Goal: Information Seeking & Learning: Learn about a topic

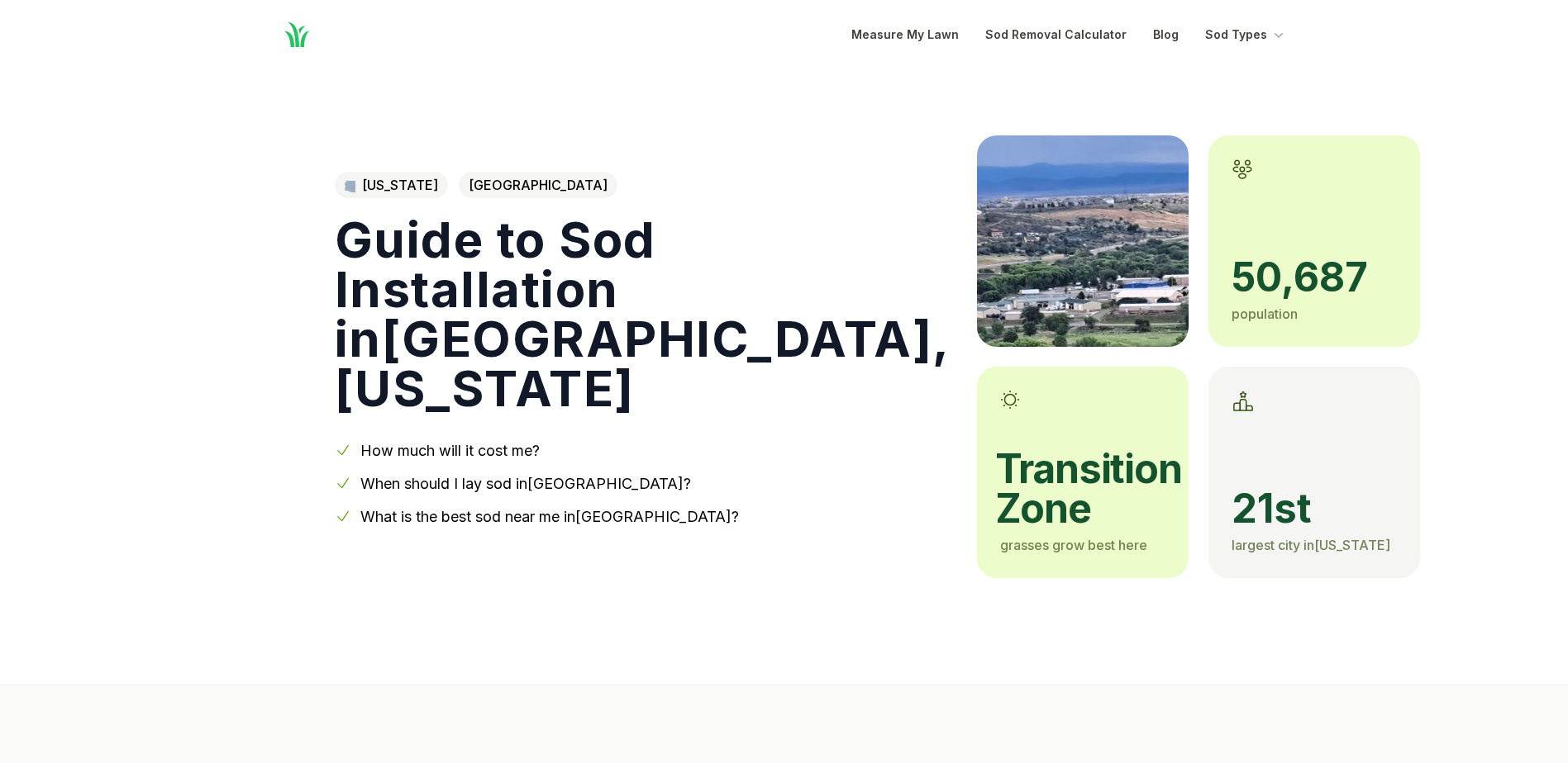
click at [447, 484] on link "When should I lay sod in [GEOGRAPHIC_DATA] ?" at bounding box center [526, 483] width 331 height 17
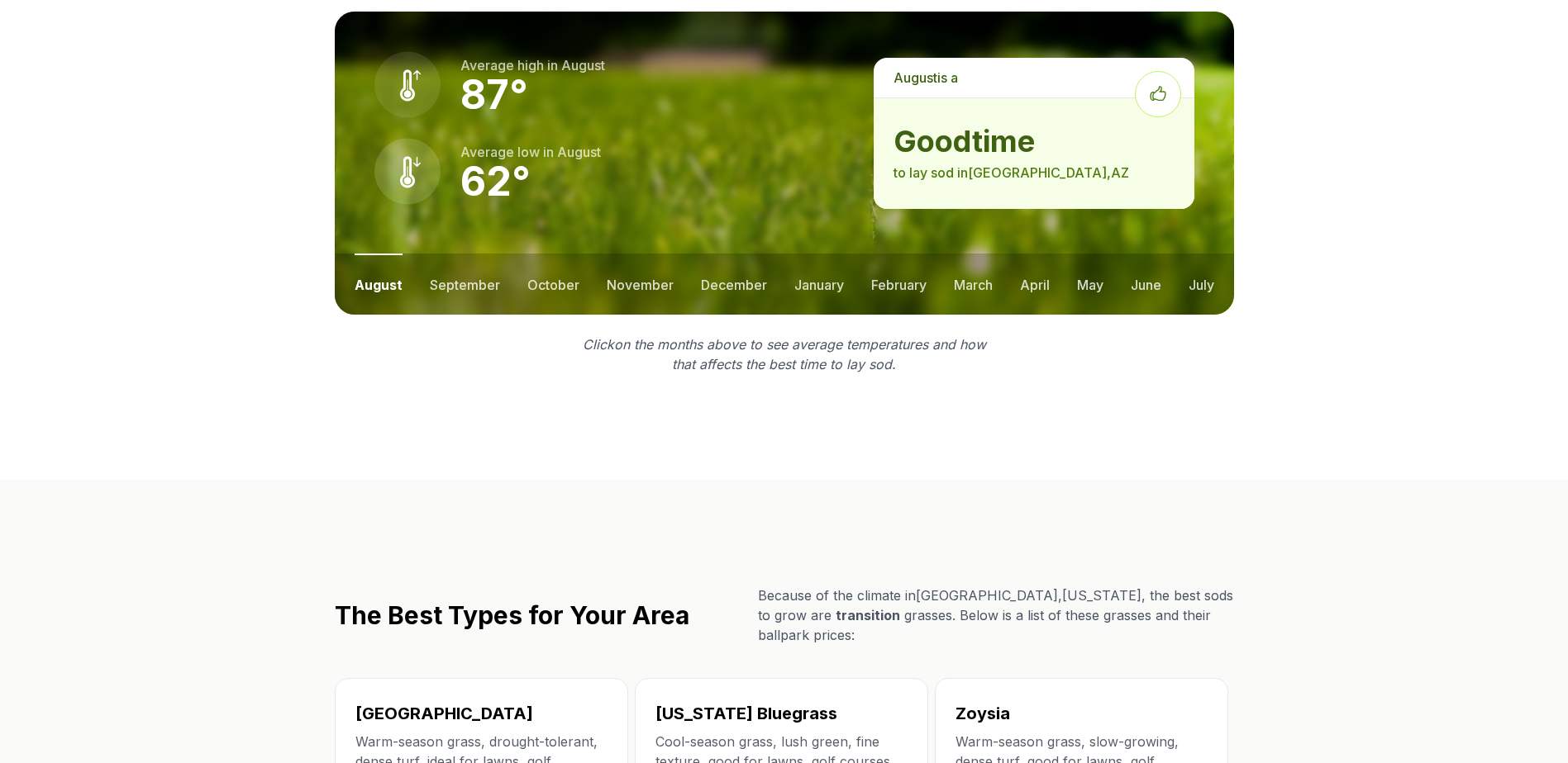
scroll to position [2213, 0]
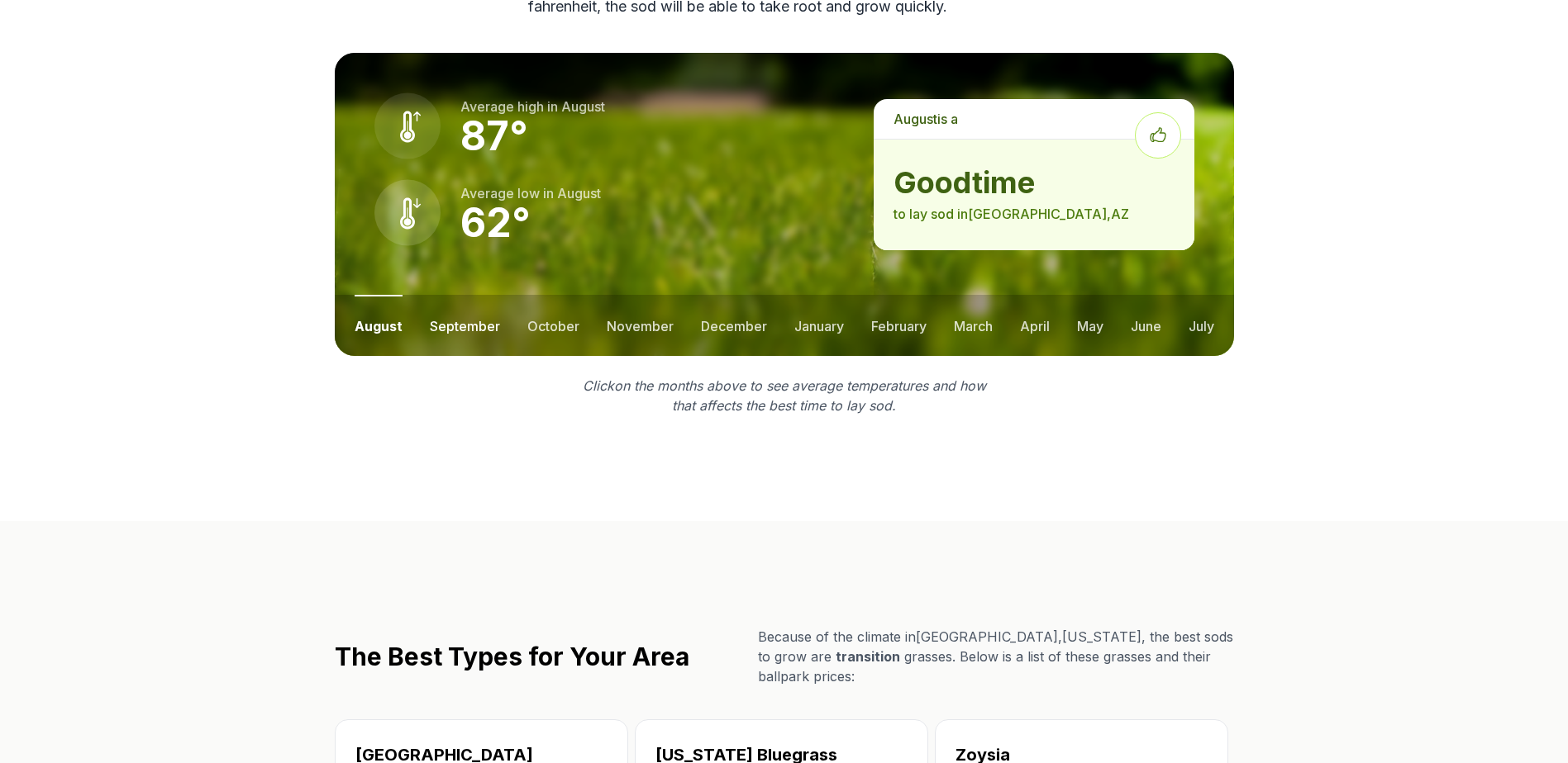
click at [462, 296] on button "september" at bounding box center [465, 326] width 71 height 61
click at [534, 296] on button "october" at bounding box center [552, 326] width 52 height 61
click at [606, 303] on button "november" at bounding box center [639, 326] width 67 height 61
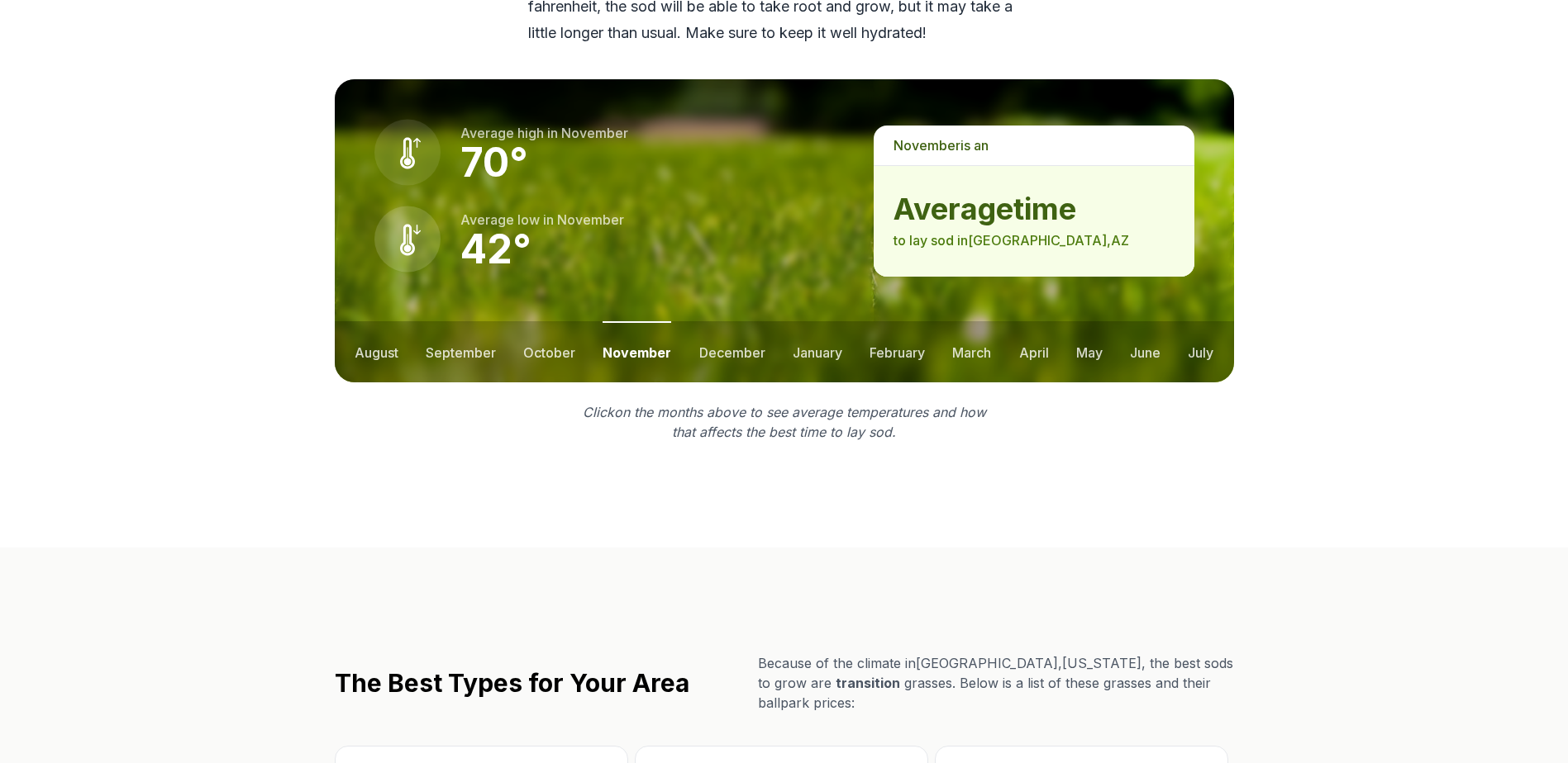
scroll to position [2238, 0]
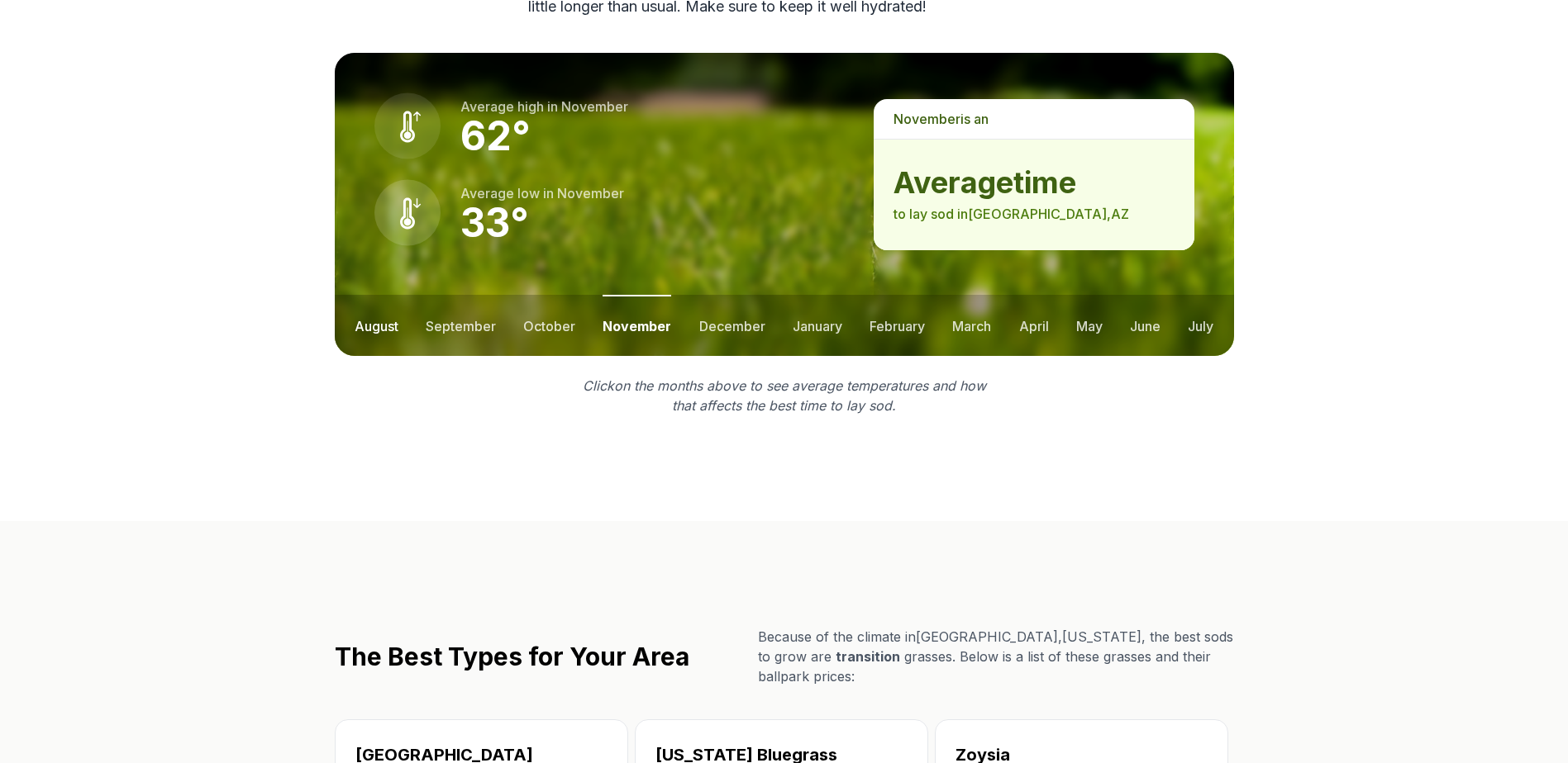
click at [391, 307] on button "august" at bounding box center [376, 326] width 44 height 61
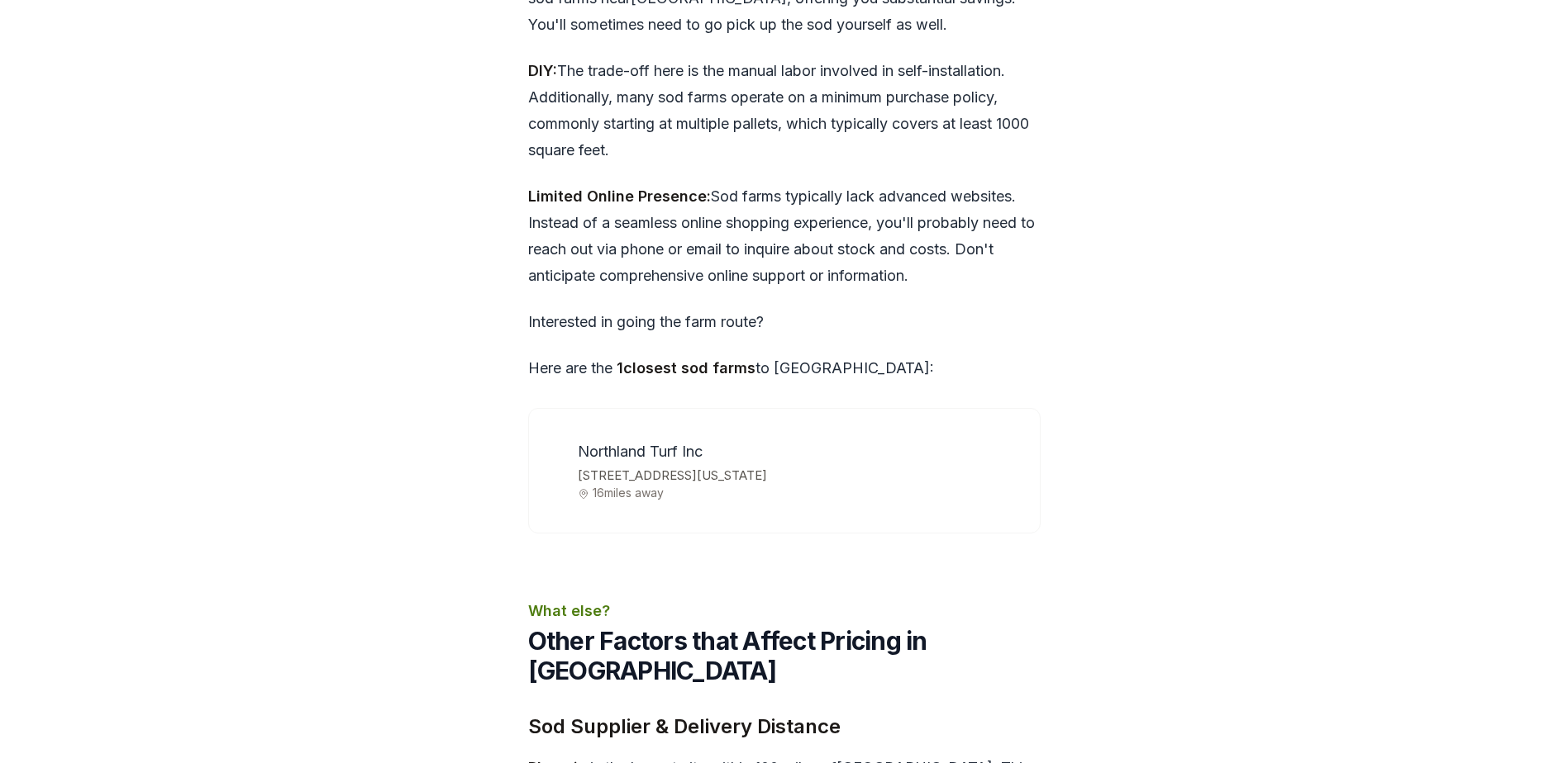
scroll to position [4773, 0]
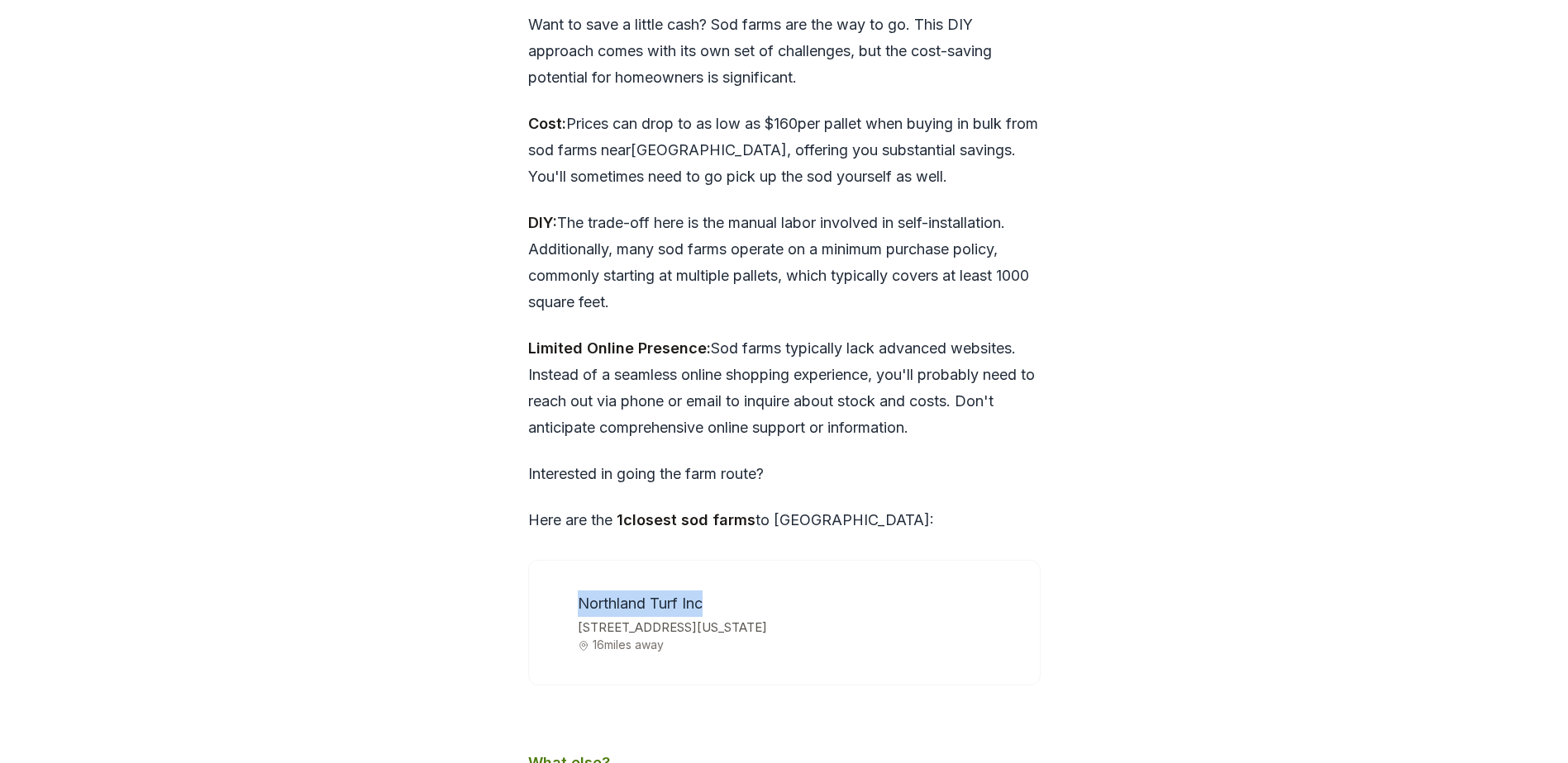
drag, startPoint x: 592, startPoint y: 553, endPoint x: 702, endPoint y: 553, distance: 110.0
click at [702, 581] on ul "Northland Turf Inc [STREET_ADDRESS][US_STATE] 16 miles away" at bounding box center [784, 621] width 471 height 81
copy span "Northland Turf Inc"
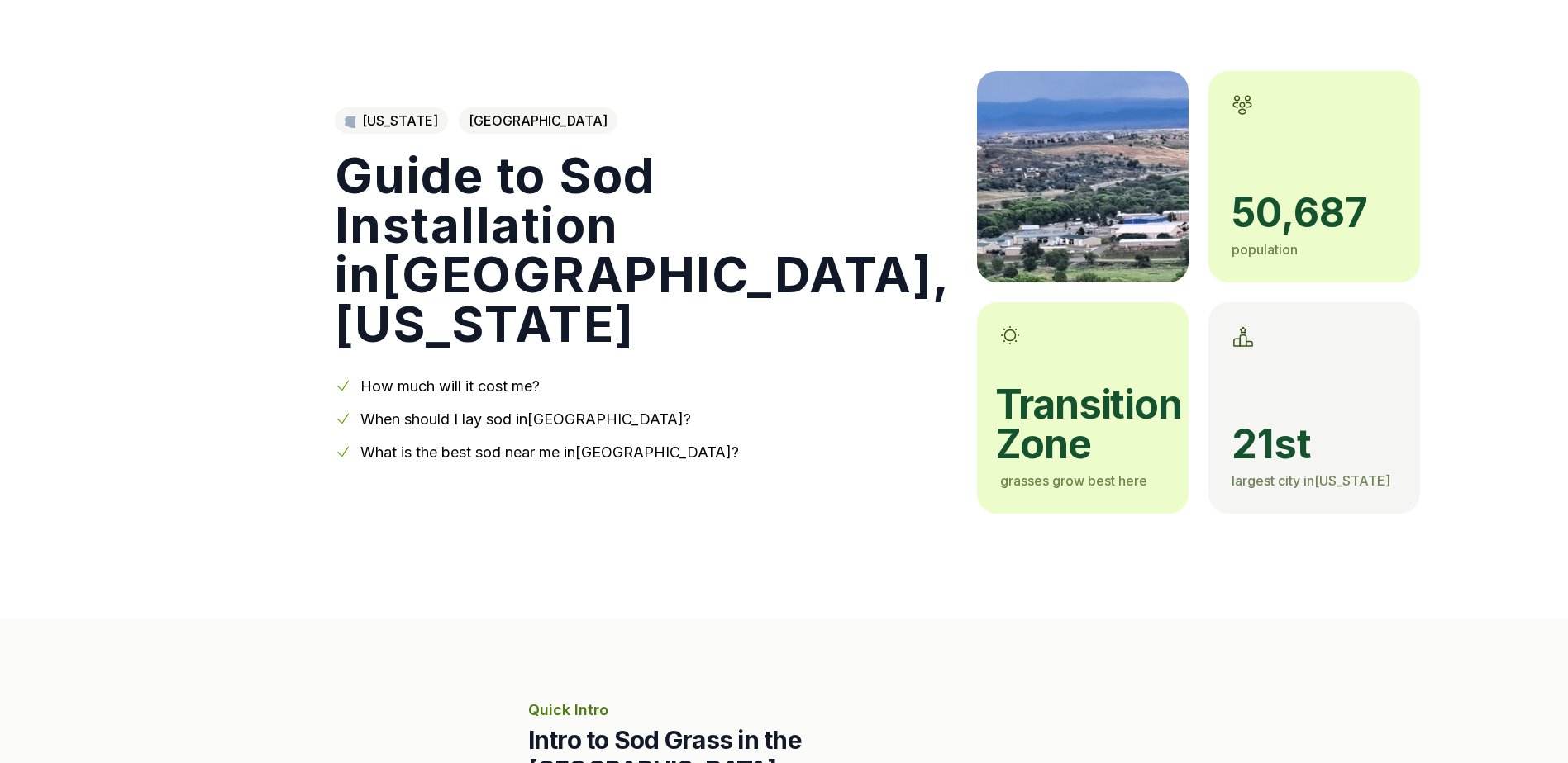
scroll to position [0, 0]
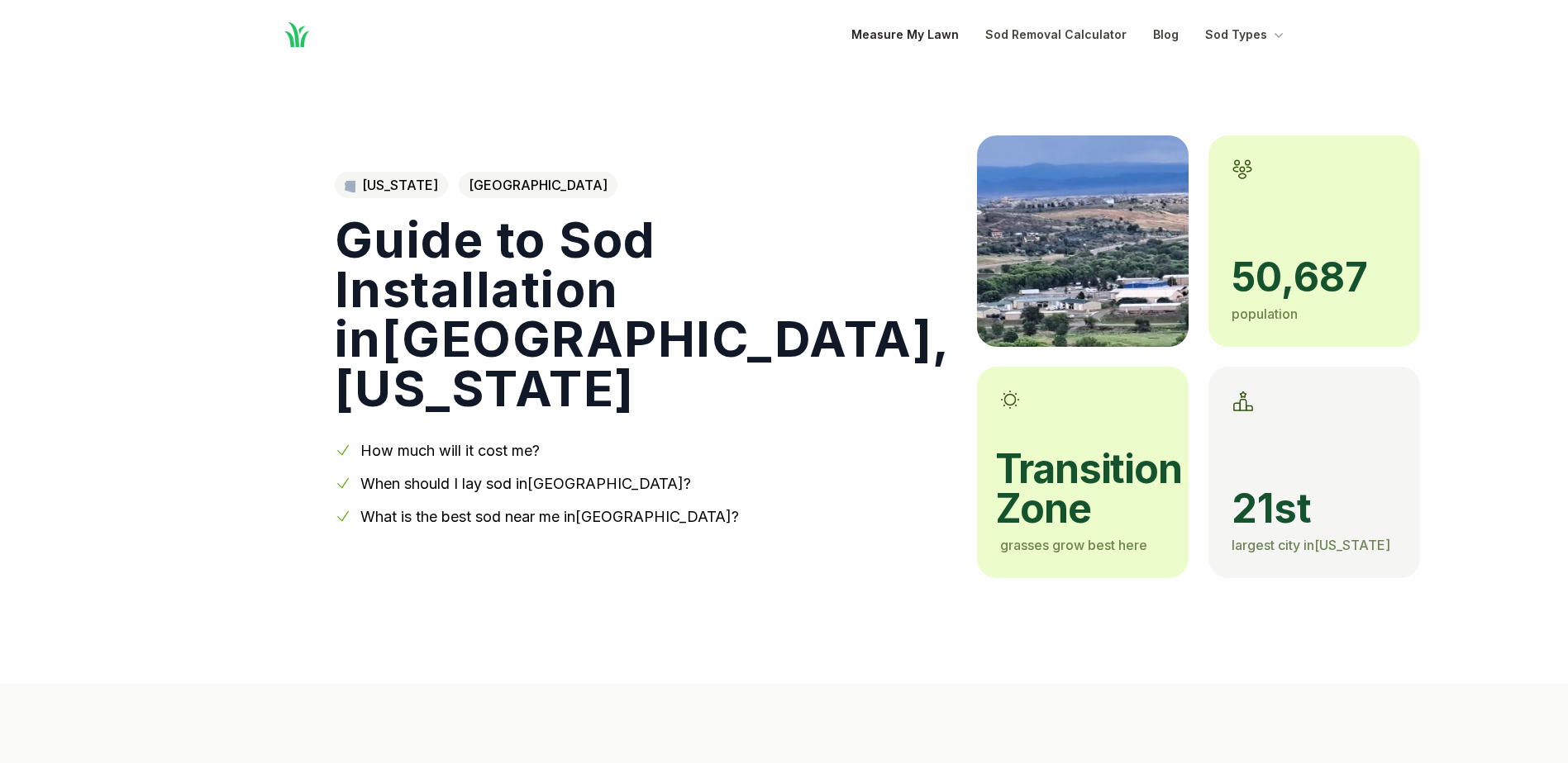
click at [927, 40] on link "Measure My Lawn" at bounding box center [905, 34] width 107 height 20
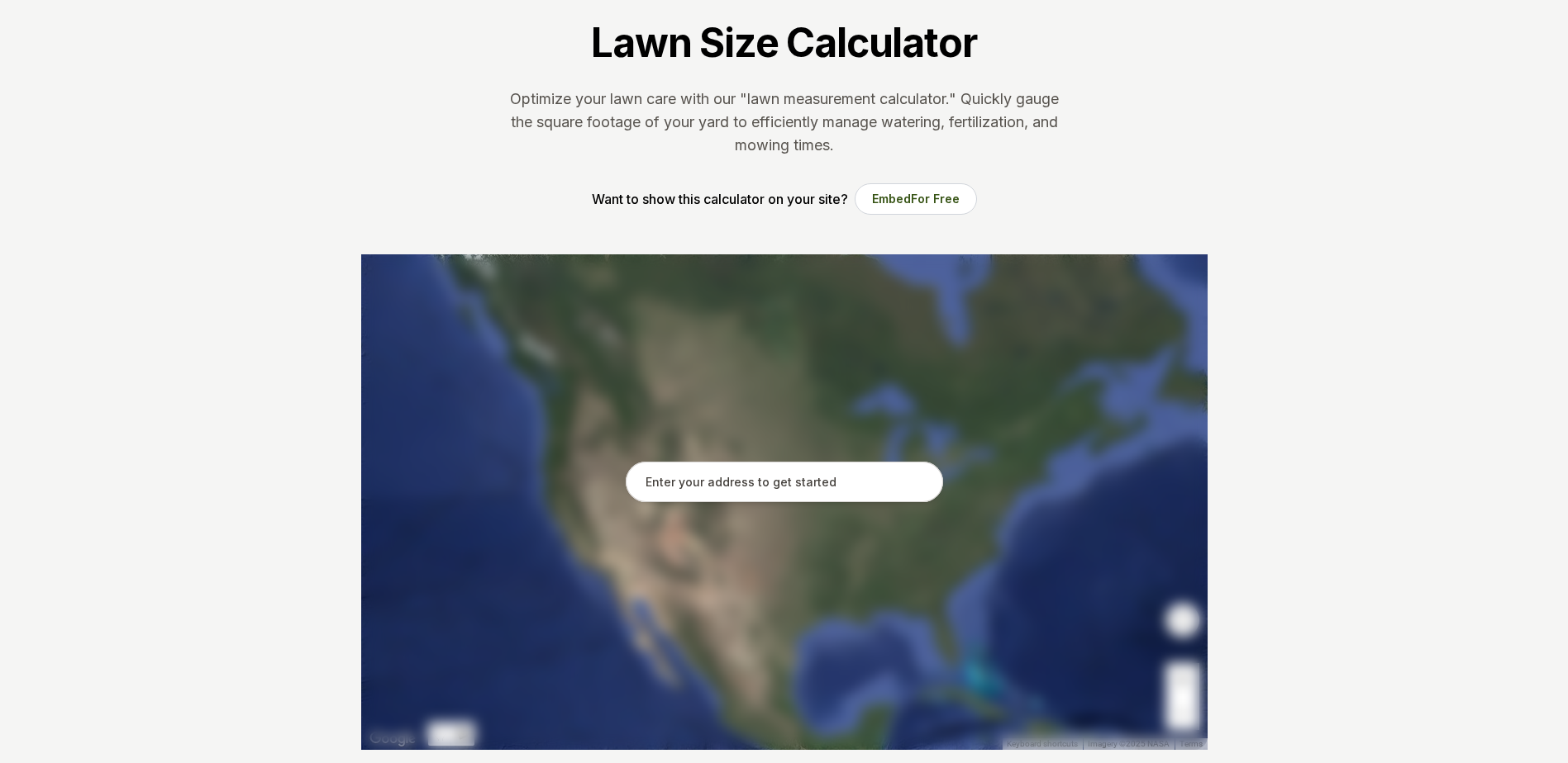
scroll to position [248, 0]
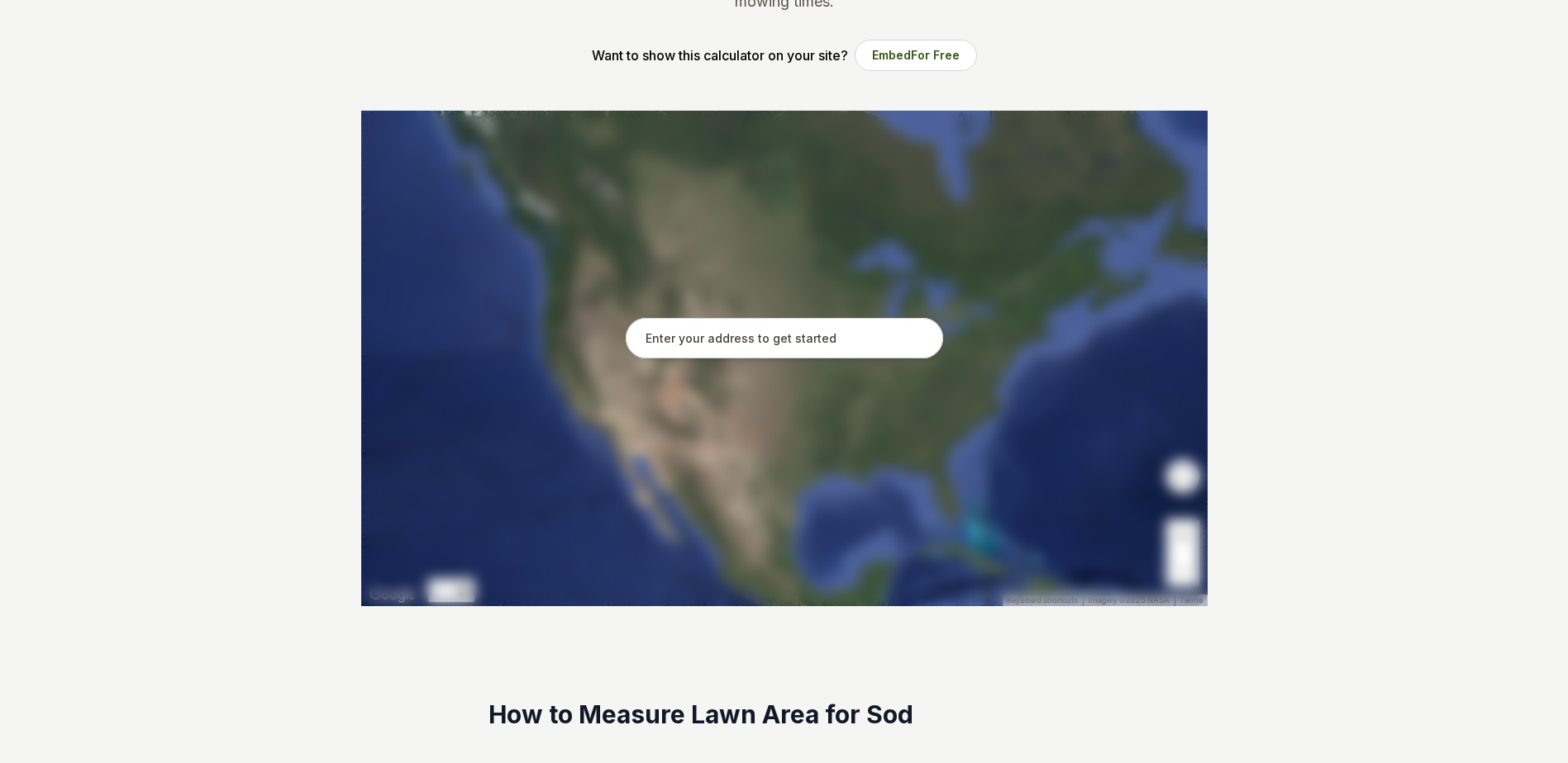
click at [727, 345] on input "text" at bounding box center [784, 338] width 317 height 41
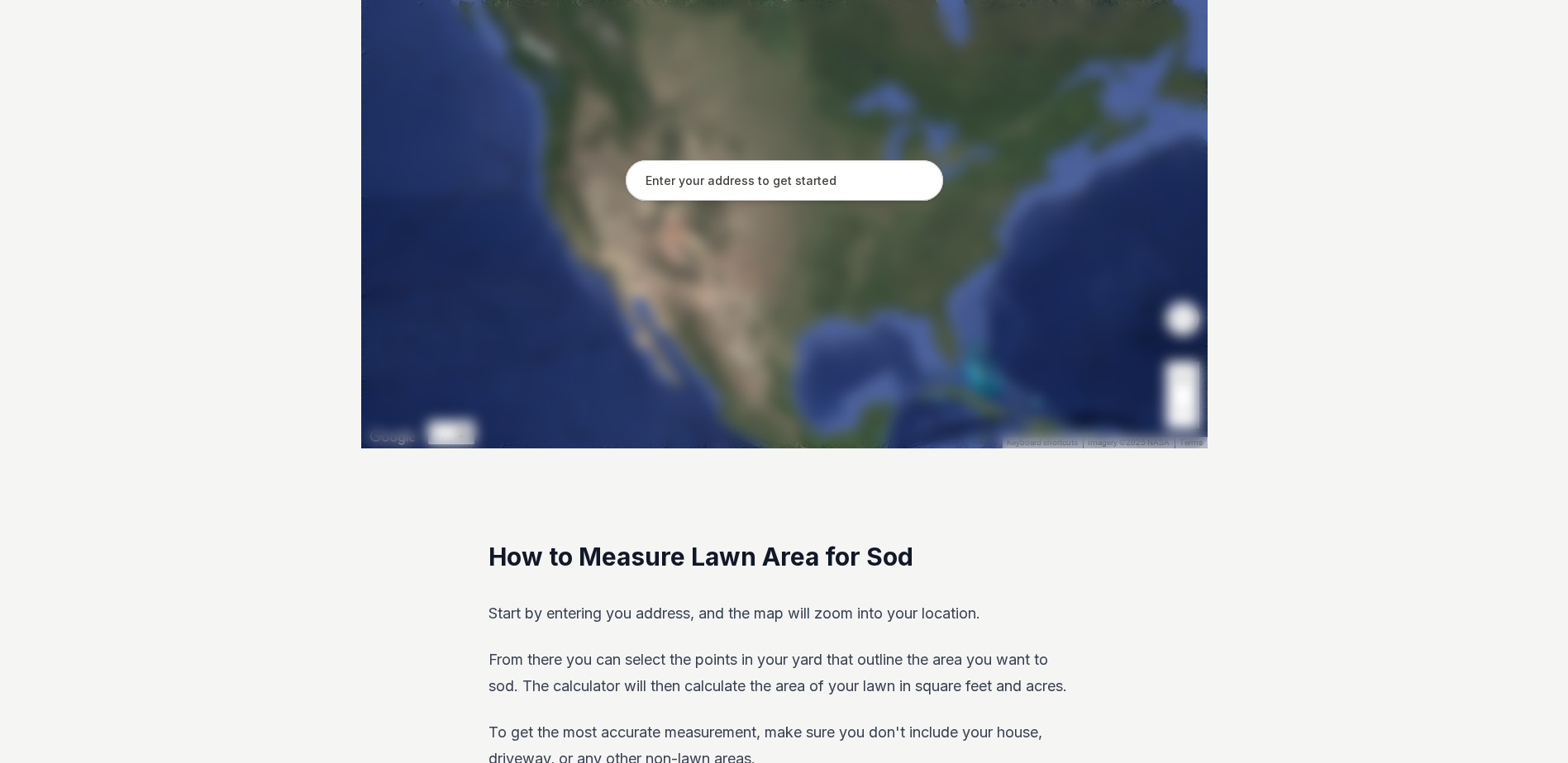
scroll to position [0, 0]
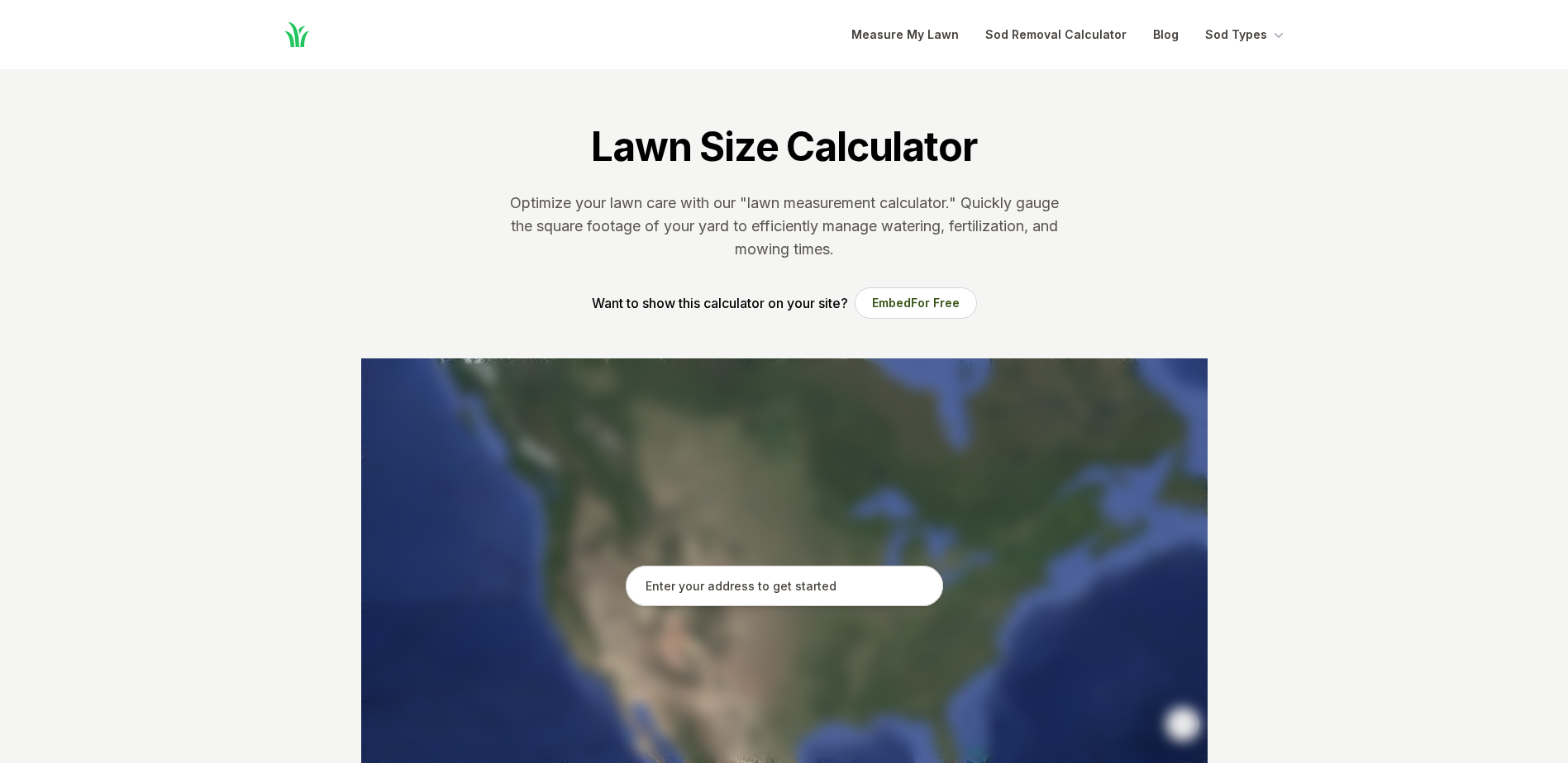
click at [290, 33] on icon "Global" at bounding box center [297, 34] width 25 height 25
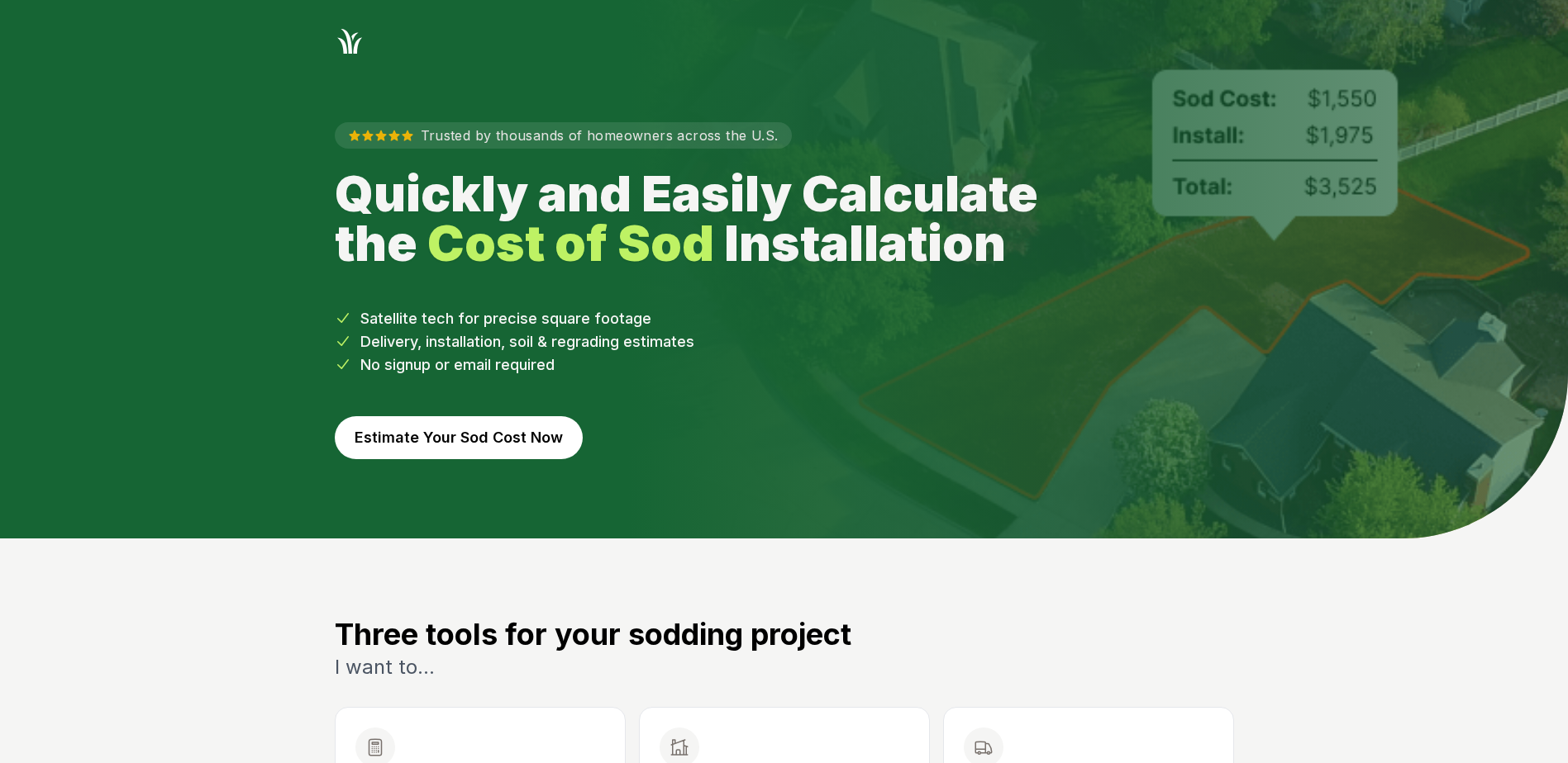
click at [523, 436] on button "Estimate Your Sod Cost Now" at bounding box center [459, 437] width 248 height 43
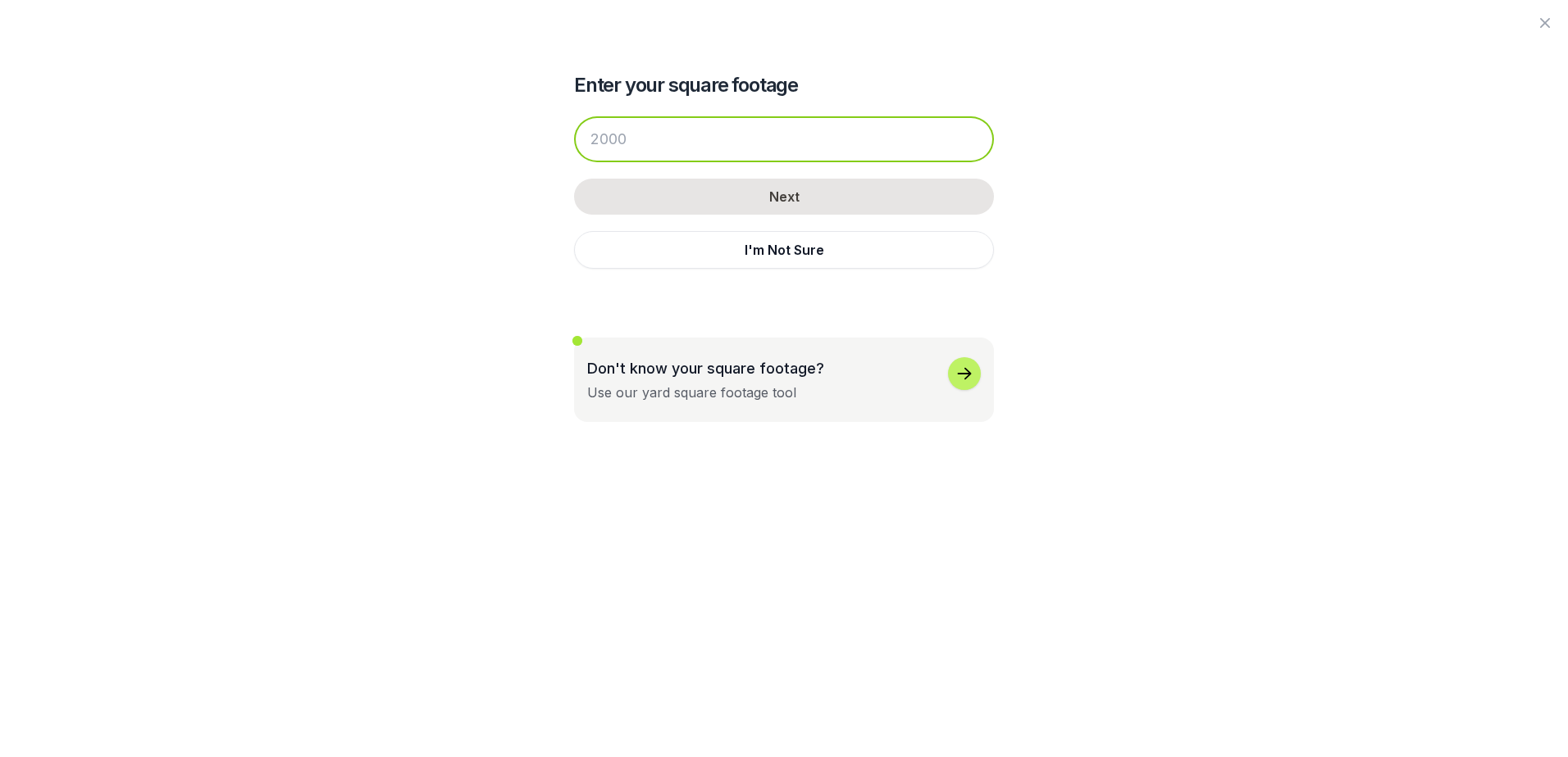
click at [663, 123] on input "number" at bounding box center [784, 139] width 420 height 45
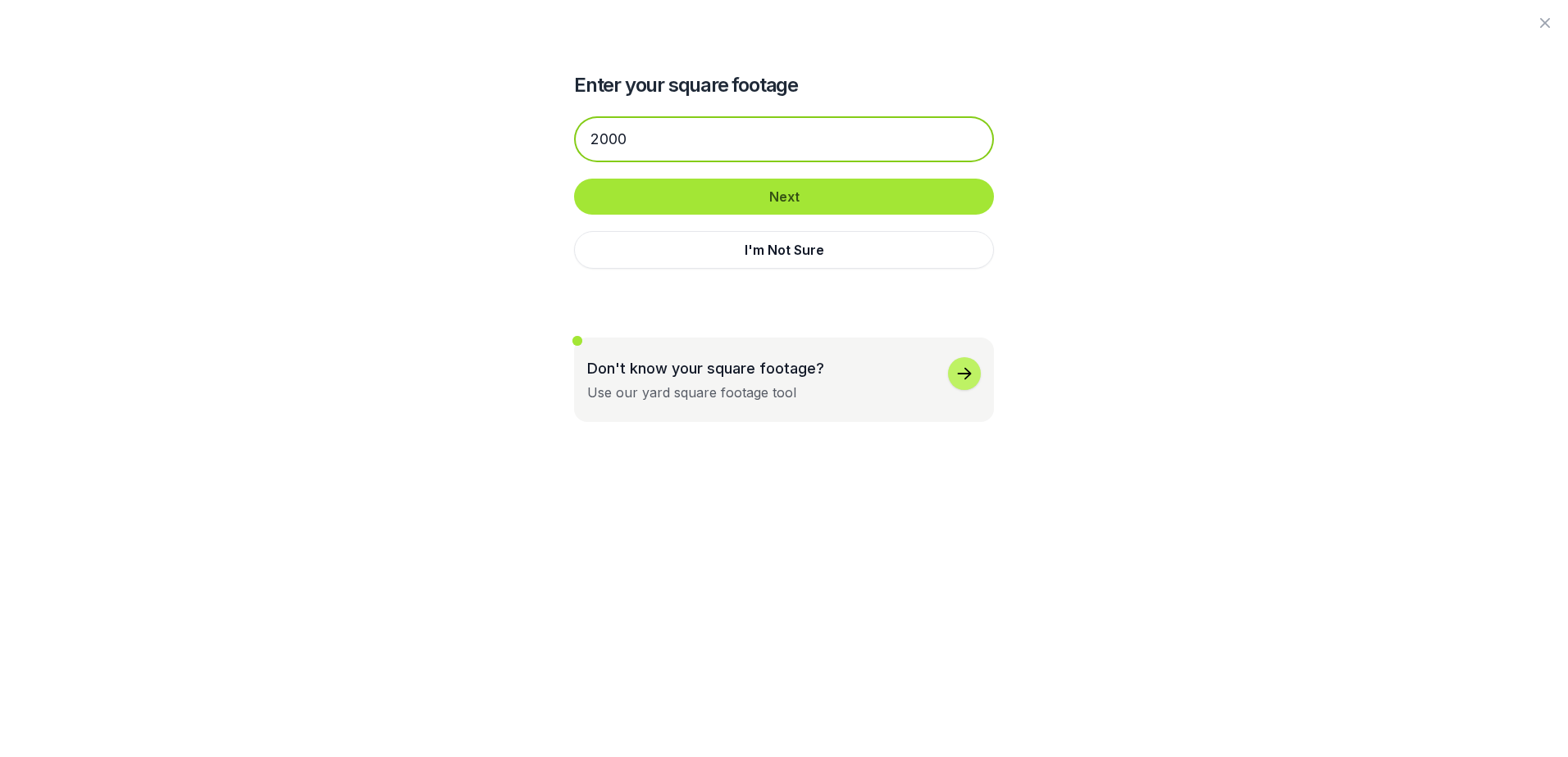
type input "2000"
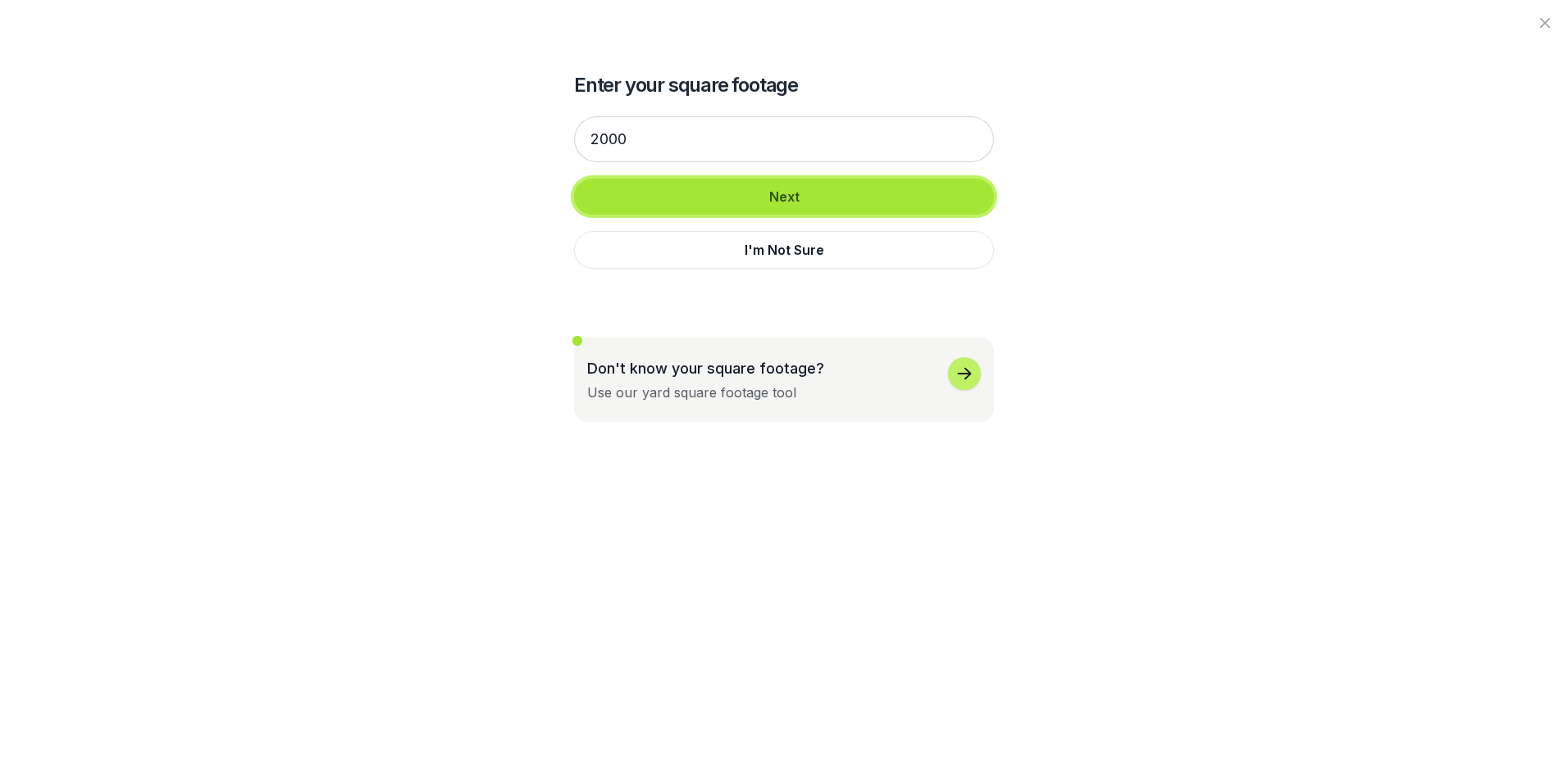
click at [903, 197] on button "Next" at bounding box center [784, 197] width 420 height 36
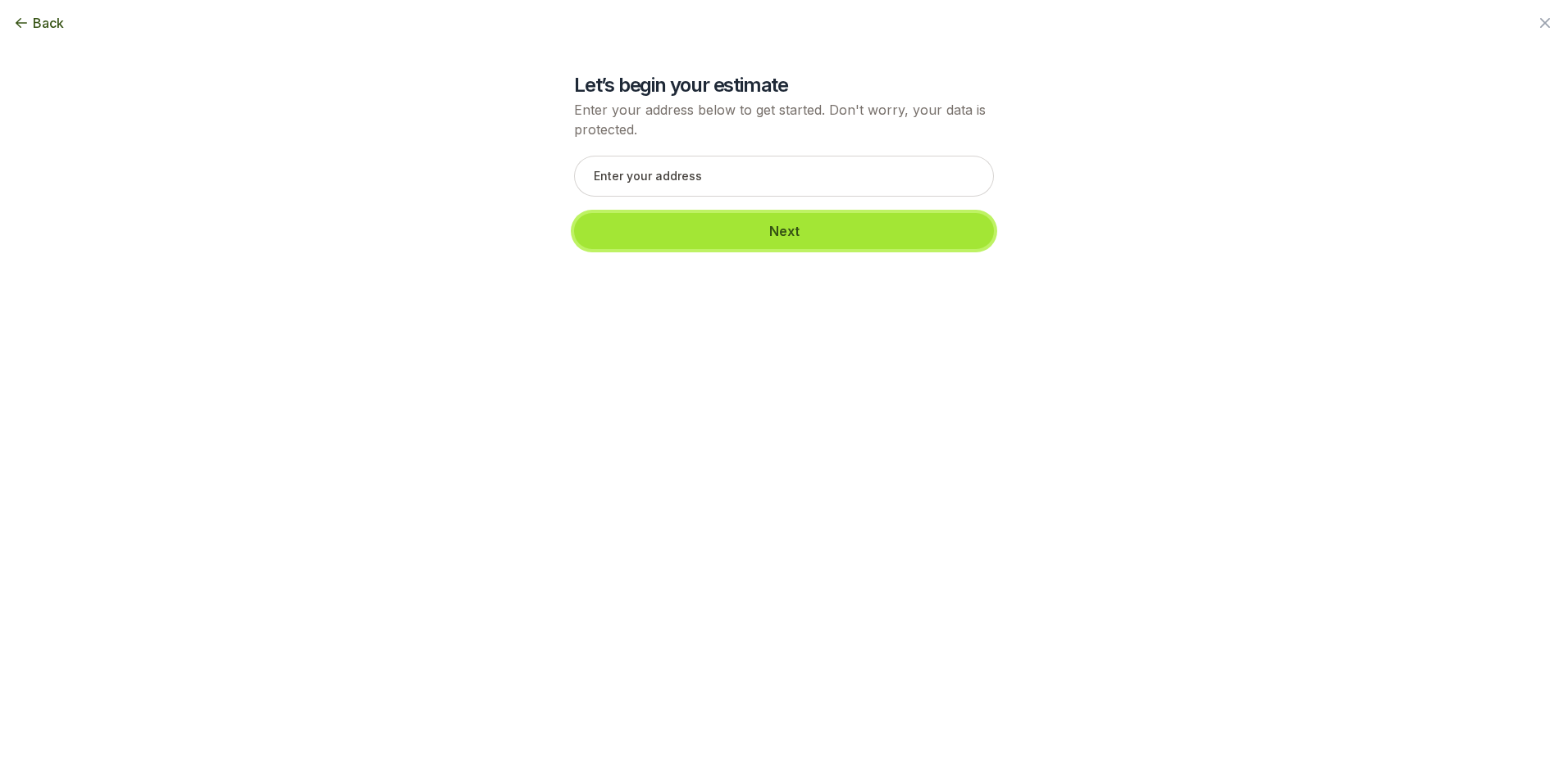
click at [850, 237] on button "Next" at bounding box center [784, 231] width 420 height 36
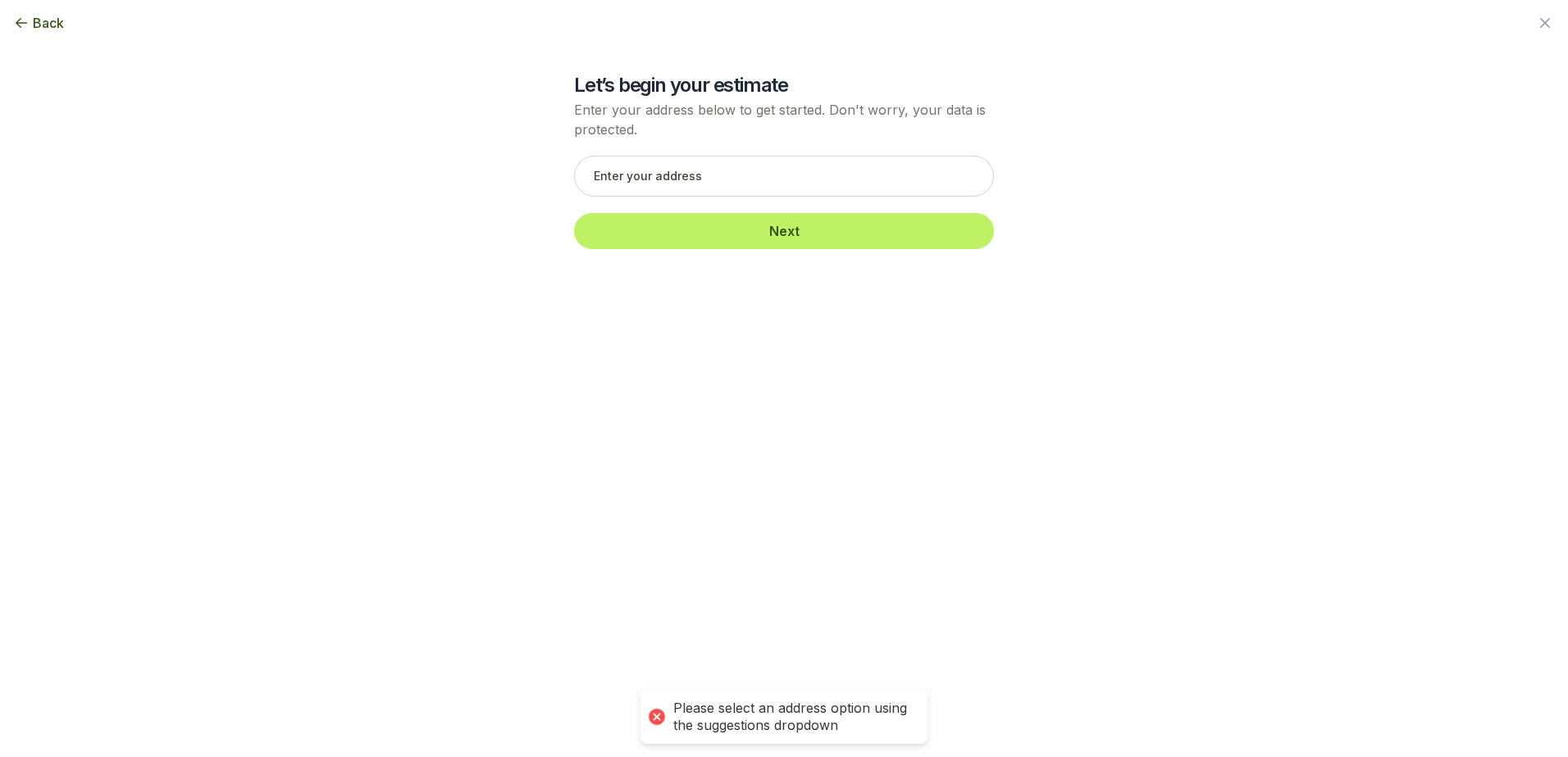
click at [24, 9] on div "Back" at bounding box center [784, 23] width 1568 height 45
click at [32, 17] on button "Back" at bounding box center [39, 23] width 51 height 20
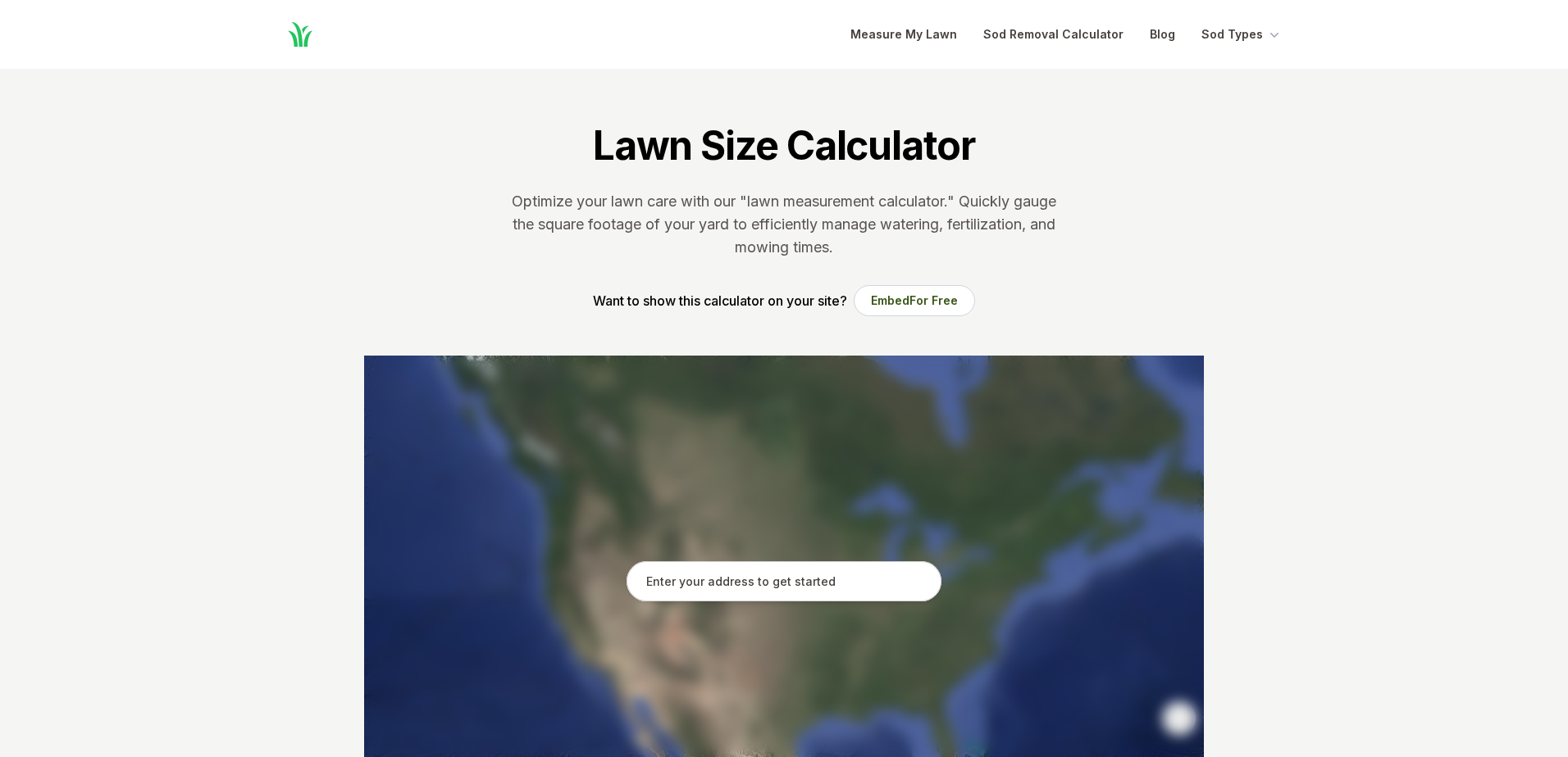
click at [288, 20] on icon "Global" at bounding box center [300, 34] width 29 height 29
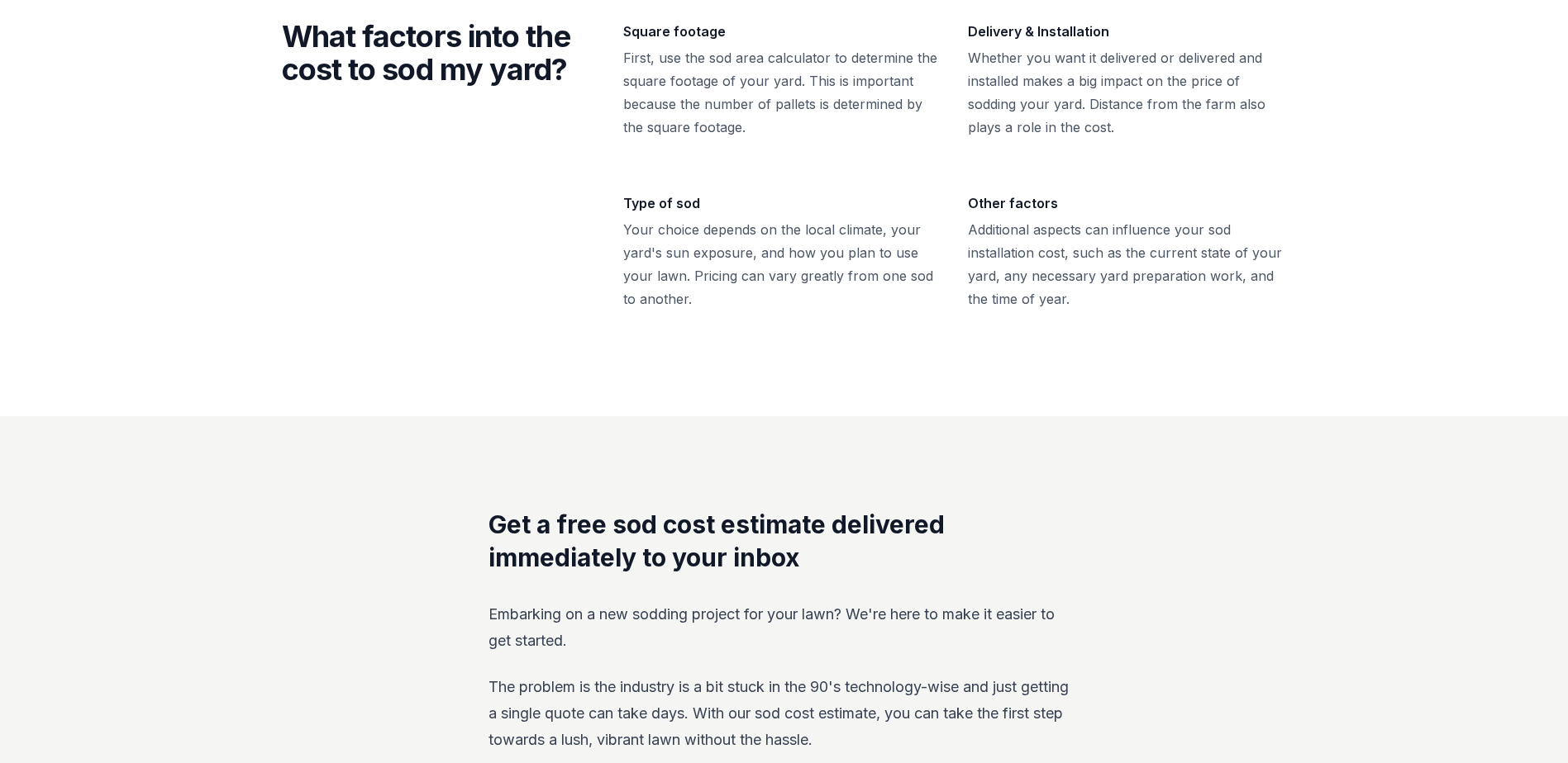
scroll to position [330, 0]
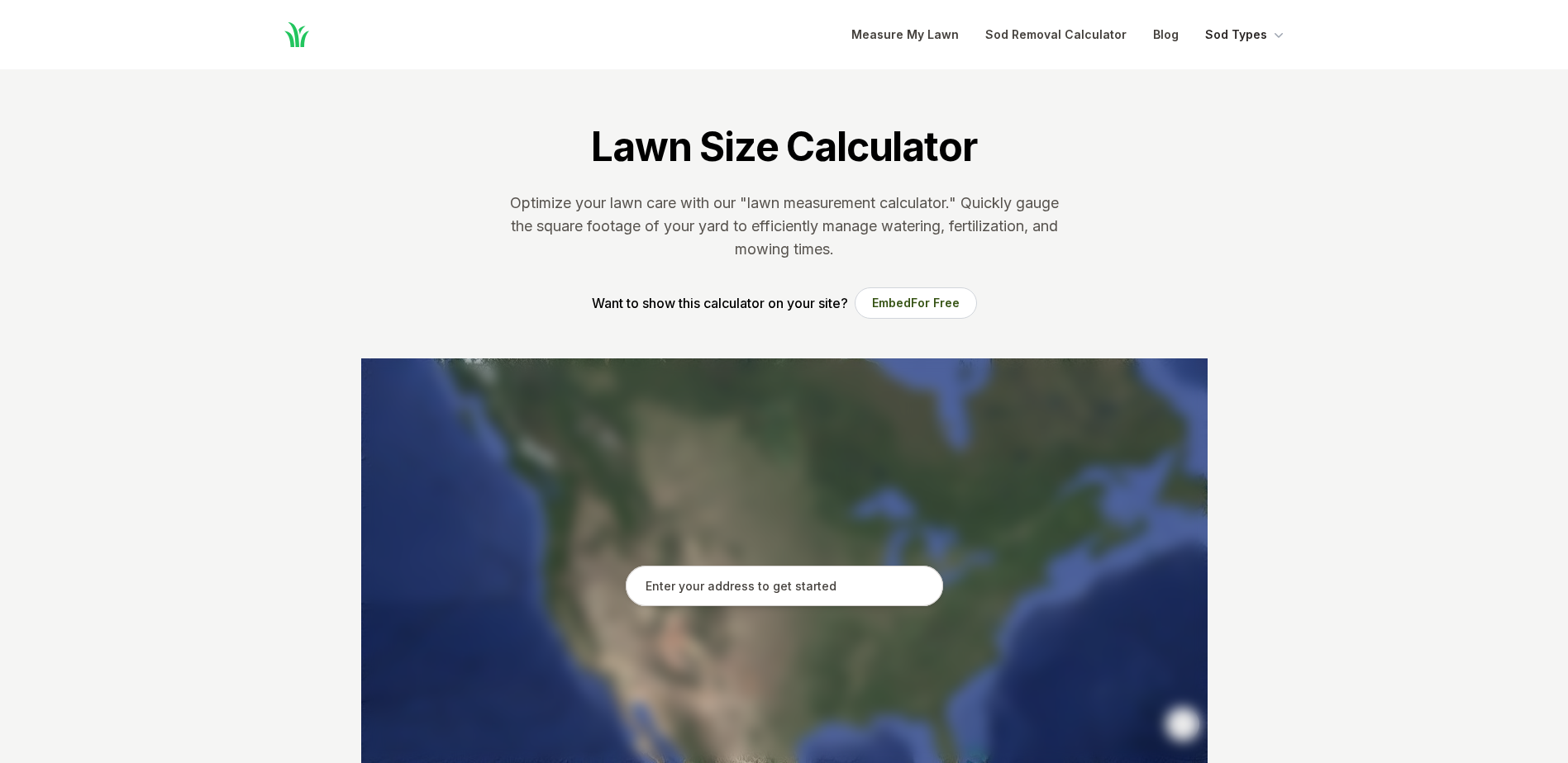
click at [1277, 35] on icon "Global" at bounding box center [1278, 35] width 9 height 5
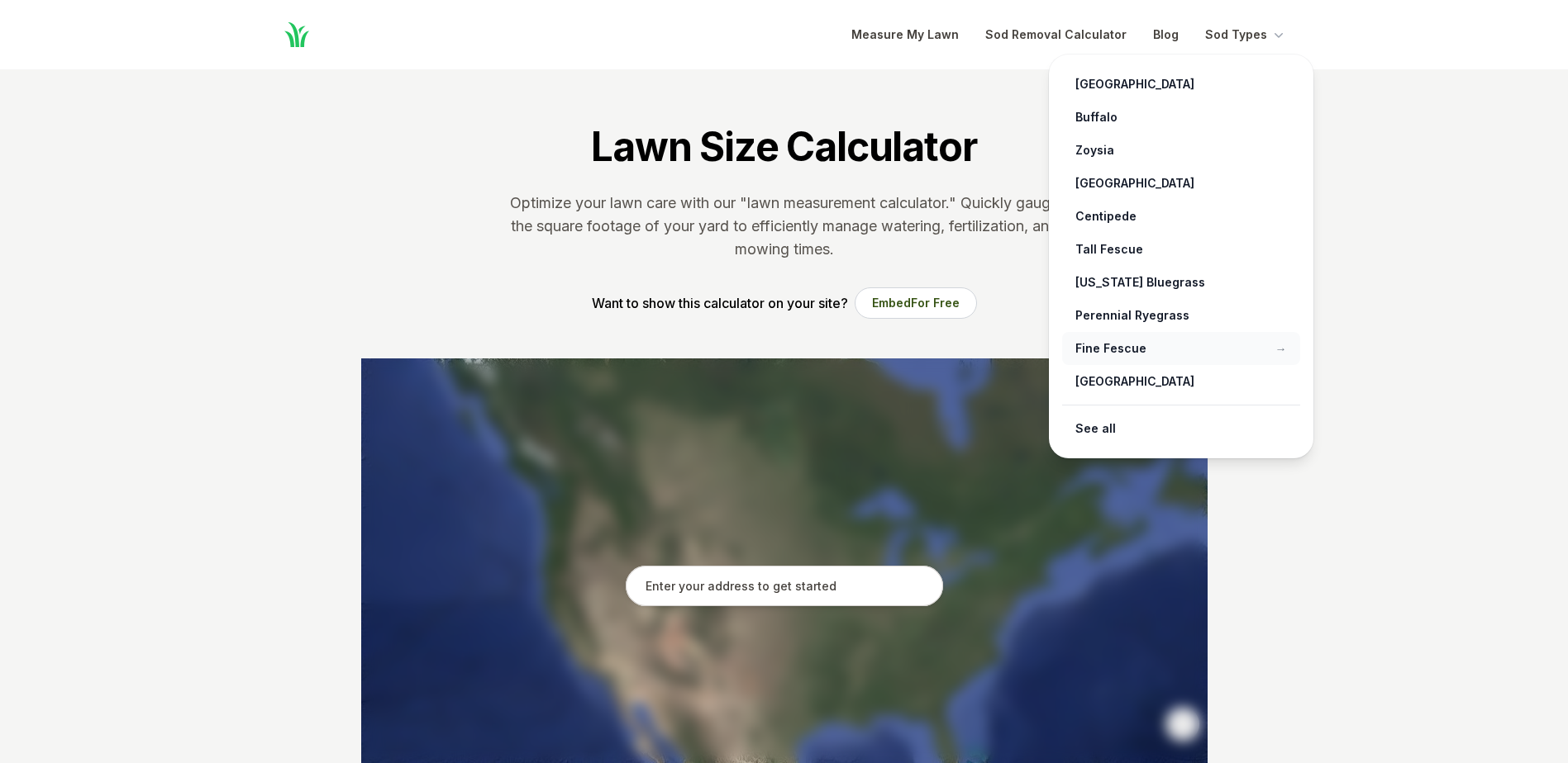
click at [1136, 347] on link "Fine Fescue →" at bounding box center [1181, 349] width 238 height 33
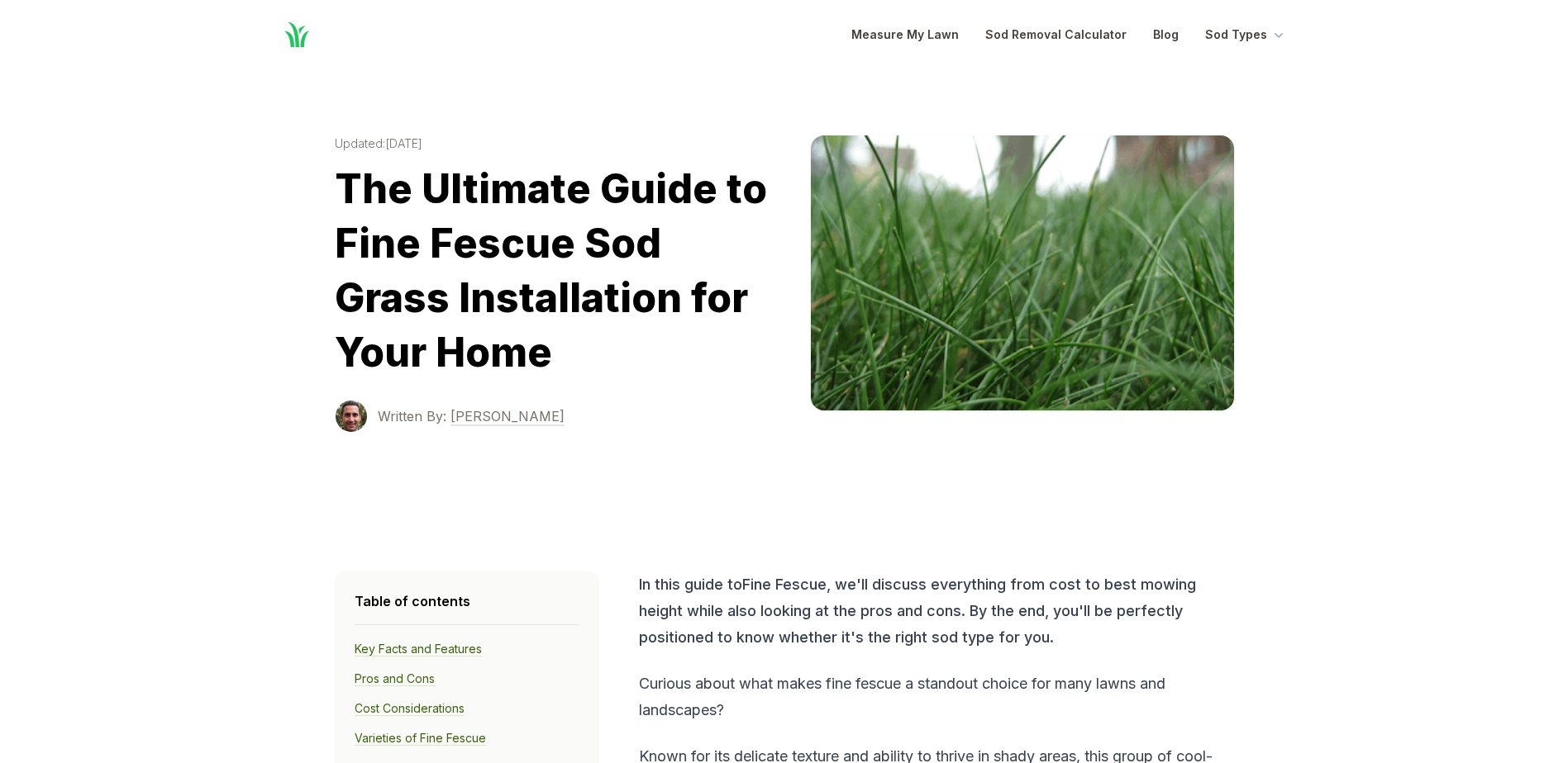
click at [311, 30] on link "Home" at bounding box center [297, 35] width 40 height 40
